Goal: Information Seeking & Learning: Learn about a topic

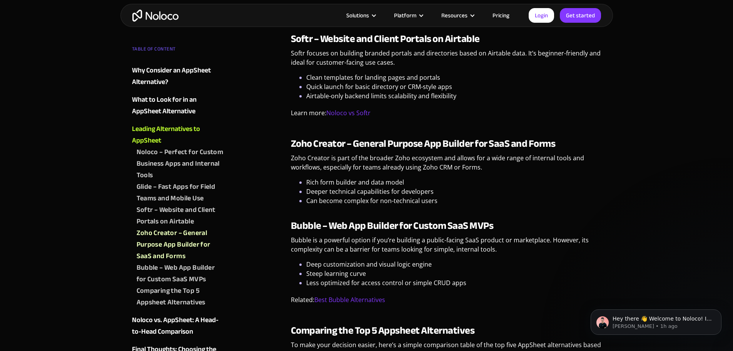
scroll to position [1193, 0]
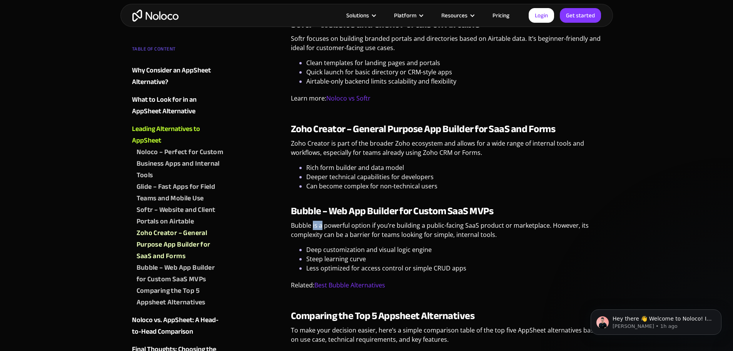
drag, startPoint x: 313, startPoint y: 224, endPoint x: 355, endPoint y: 224, distance: 42.7
click at [335, 224] on p "Bubble is a powerful option if you’re building a public-facing SaaS product or …" at bounding box center [446, 233] width 311 height 24
click at [367, 224] on p "Bubble is a powerful option if you’re building a public-facing SaaS product or …" at bounding box center [446, 233] width 311 height 24
drag, startPoint x: 311, startPoint y: 229, endPoint x: 327, endPoint y: 231, distance: 15.9
click at [318, 229] on p "Bubble is a powerful option if you’re building a public-facing SaaS product or …" at bounding box center [446, 233] width 311 height 24
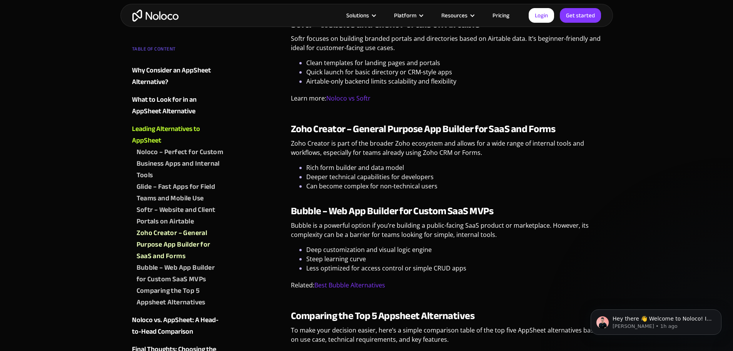
click at [354, 235] on p "Bubble is a powerful option if you’re building a public-facing SaaS product or …" at bounding box center [446, 233] width 311 height 24
drag, startPoint x: 285, startPoint y: 220, endPoint x: 377, endPoint y: 226, distance: 92.2
click at [381, 226] on p "Bubble is a powerful option if you’re building a public-facing SaaS product or …" at bounding box center [446, 233] width 311 height 24
drag, startPoint x: 344, startPoint y: 223, endPoint x: 385, endPoint y: 225, distance: 40.9
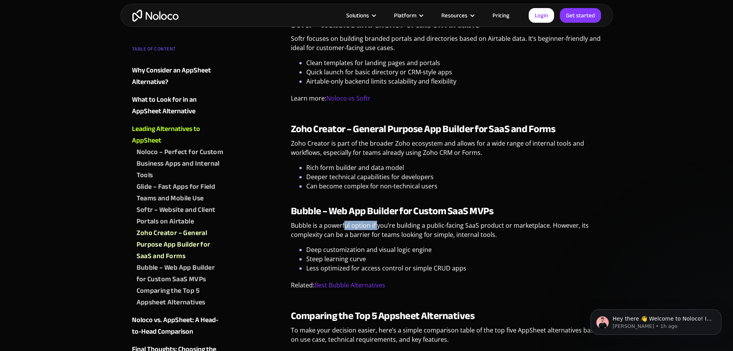
click at [378, 225] on p "Bubble is a powerful option if you’re building a public-facing SaaS product or …" at bounding box center [446, 233] width 311 height 24
click at [412, 229] on p "Bubble is a powerful option if you’re building a public-facing SaaS product or …" at bounding box center [446, 233] width 311 height 24
drag, startPoint x: 321, startPoint y: 234, endPoint x: 369, endPoint y: 234, distance: 48.1
click at [363, 234] on p "Bubble is a powerful option if you’re building a public-facing SaaS product or …" at bounding box center [446, 233] width 311 height 24
click at [378, 234] on p "Bubble is a powerful option if you’re building a public-facing SaaS product or …" at bounding box center [446, 233] width 311 height 24
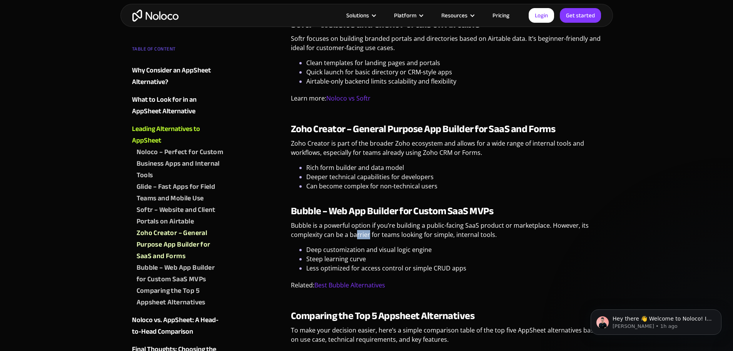
drag, startPoint x: 356, startPoint y: 234, endPoint x: 414, endPoint y: 234, distance: 57.7
click at [388, 234] on p "Bubble is a powerful option if you’re building a public-facing SaaS product or …" at bounding box center [446, 233] width 311 height 24
click at [417, 234] on p "Bubble is a powerful option if you’re building a public-facing SaaS product or …" at bounding box center [446, 233] width 311 height 24
drag, startPoint x: 364, startPoint y: 238, endPoint x: 387, endPoint y: 239, distance: 22.7
click at [382, 239] on p "Bubble is a powerful option if you’re building a public-facing SaaS product or …" at bounding box center [446, 233] width 311 height 24
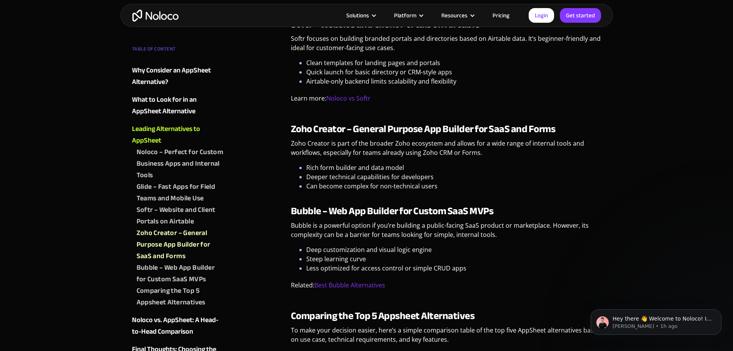
click at [400, 239] on p "Bubble is a powerful option if you’re building a public-facing SaaS product or …" at bounding box center [446, 233] width 311 height 24
drag, startPoint x: 317, startPoint y: 247, endPoint x: 363, endPoint y: 247, distance: 46.2
click at [363, 247] on li "Deep customization and visual logic engine" at bounding box center [453, 249] width 295 height 9
click at [385, 247] on li "Deep customization and visual logic engine" at bounding box center [453, 249] width 295 height 9
drag, startPoint x: 340, startPoint y: 255, endPoint x: 366, endPoint y: 255, distance: 25.8
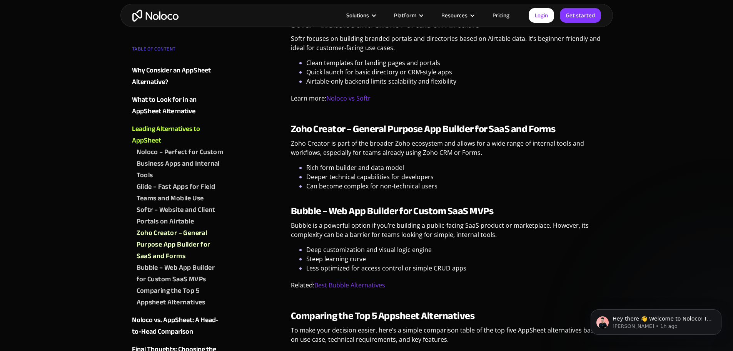
click at [353, 255] on li "Steep learning curve" at bounding box center [453, 258] width 295 height 9
click at [370, 256] on li "Steep learning curve" at bounding box center [453, 258] width 295 height 9
drag, startPoint x: 335, startPoint y: 250, endPoint x: 383, endPoint y: 254, distance: 48.7
click at [381, 254] on ul "Deep customization and visual logic engine Steep learning curve Less optimized …" at bounding box center [446, 259] width 311 height 28
click at [391, 256] on li "Steep learning curve" at bounding box center [453, 258] width 295 height 9
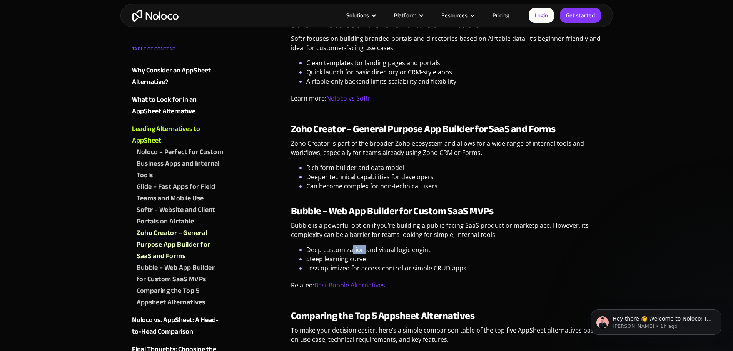
drag, startPoint x: 351, startPoint y: 252, endPoint x: 380, endPoint y: 250, distance: 29.7
click at [369, 249] on li "Deep customization and visual logic engine" at bounding box center [453, 249] width 295 height 9
drag, startPoint x: 367, startPoint y: 257, endPoint x: 344, endPoint y: 257, distance: 23.1
click at [365, 257] on li "Steep learning curve" at bounding box center [453, 258] width 295 height 9
drag, startPoint x: 316, startPoint y: 257, endPoint x: 367, endPoint y: 261, distance: 50.6
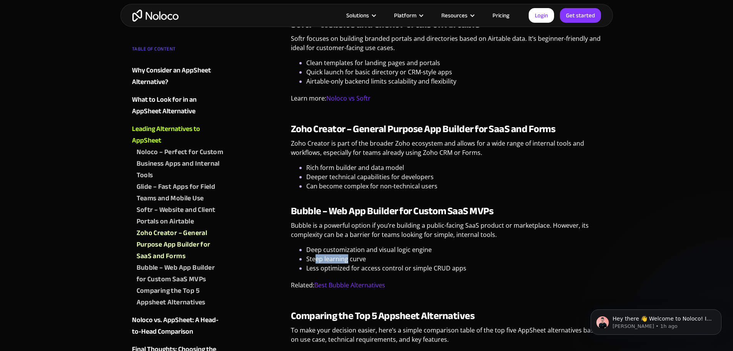
click at [363, 261] on li "Steep learning curve" at bounding box center [453, 258] width 295 height 9
click at [381, 265] on li "Less optimized for access control or simple CRUD apps" at bounding box center [453, 267] width 295 height 9
drag, startPoint x: 332, startPoint y: 262, endPoint x: 402, endPoint y: 266, distance: 69.8
click at [387, 264] on ul "Deep customization and visual logic engine Steep learning curve Less optimized …" at bounding box center [446, 259] width 311 height 28
click at [409, 268] on li "Less optimized for access control or simple CRUD apps" at bounding box center [453, 267] width 295 height 9
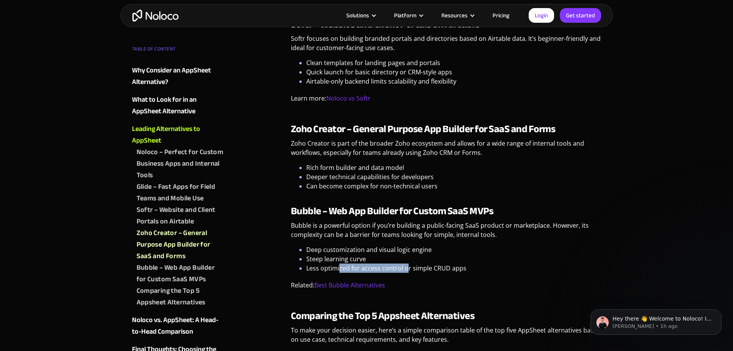
drag, startPoint x: 339, startPoint y: 268, endPoint x: 415, endPoint y: 272, distance: 76.7
click at [407, 271] on li "Less optimized for access control or simple CRUD apps" at bounding box center [453, 267] width 295 height 9
click at [417, 272] on li "Less optimized for access control or simple CRUD apps" at bounding box center [453, 267] width 295 height 9
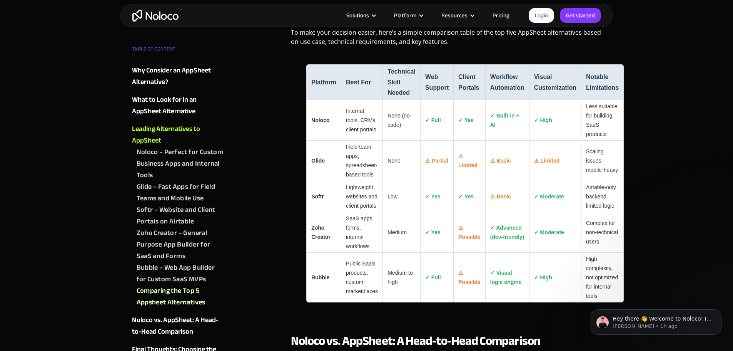
scroll to position [1501, 0]
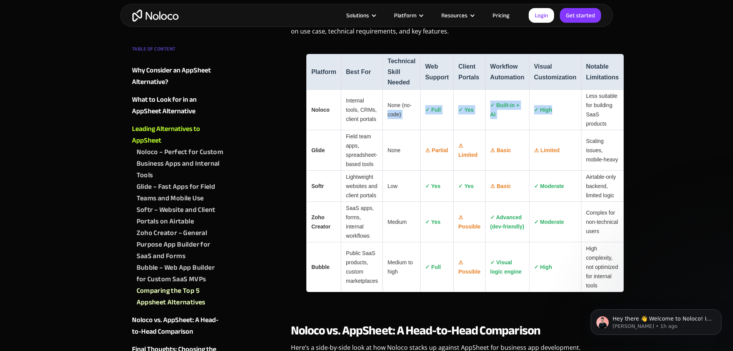
drag, startPoint x: 573, startPoint y: 114, endPoint x: 418, endPoint y: 101, distance: 155.3
click at [418, 101] on tr "Noloco Internal tools, CRMs, client portals None (no-code) ✓ Full ✓ Yes ✓ Built…" at bounding box center [465, 110] width 318 height 40
click at [600, 118] on td "Less suitable for building SaaS products" at bounding box center [602, 110] width 43 height 40
drag, startPoint x: 613, startPoint y: 122, endPoint x: 395, endPoint y: 109, distance: 217.9
click at [409, 109] on tr "Noloco Internal tools, CRMs, client portals None (no-code) ✓ Full ✓ Yes ✓ Built…" at bounding box center [465, 110] width 318 height 40
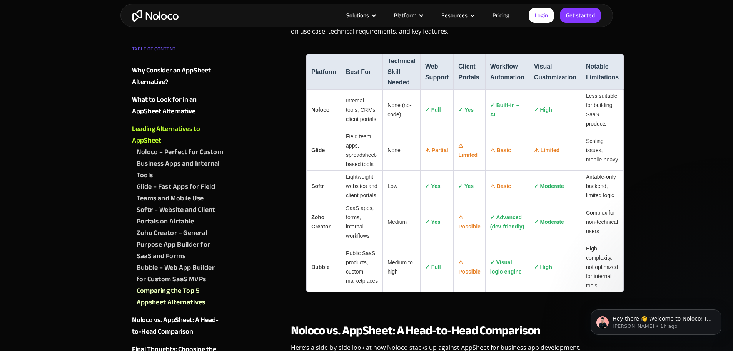
click at [388, 108] on td "None (no-code)" at bounding box center [402, 110] width 38 height 40
drag, startPoint x: 347, startPoint y: 105, endPoint x: 367, endPoint y: 116, distance: 22.6
click at [367, 116] on td "Internal tools, CRMs, client portals" at bounding box center [362, 110] width 42 height 40
click at [372, 118] on td "Internal tools, CRMs, client portals" at bounding box center [362, 110] width 42 height 40
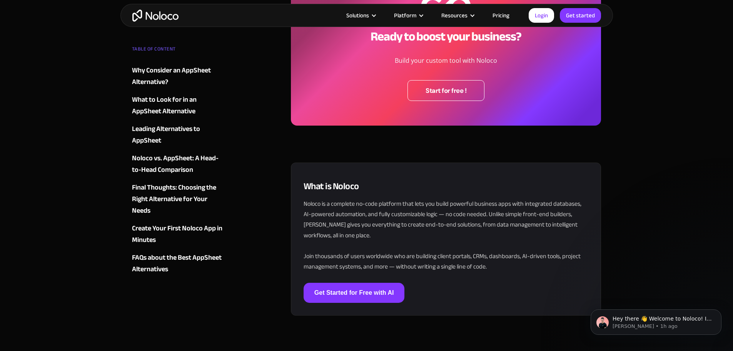
scroll to position [2656, 0]
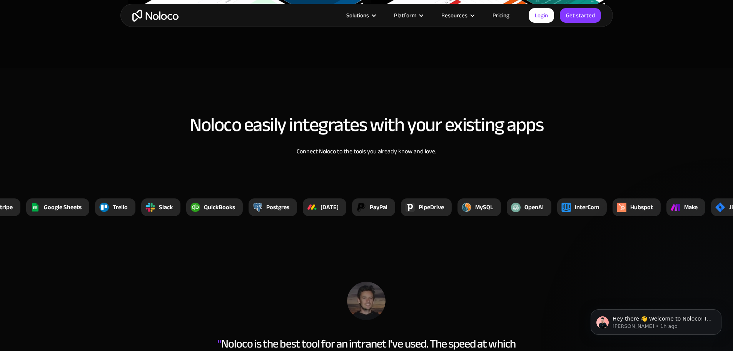
scroll to position [3041, 0]
